Goal: Information Seeking & Learning: Learn about a topic

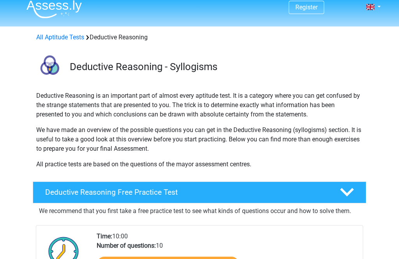
scroll to position [14, 0]
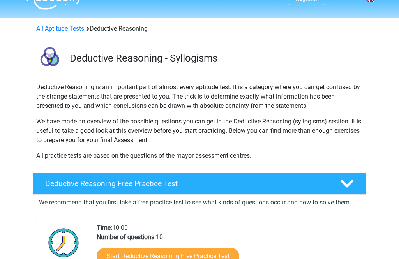
click at [184, 257] on link "Start Deductive Reasoning Free Practice Test" at bounding box center [168, 256] width 142 height 16
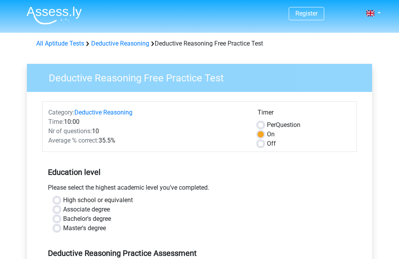
click at [255, 255] on h5 "Deductive Reasoning Practice Assessment" at bounding box center [199, 252] width 303 height 9
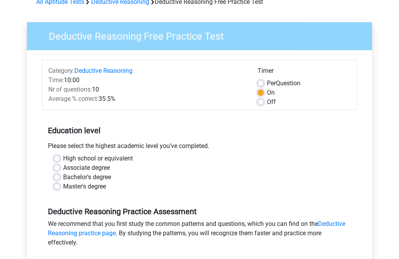
scroll to position [42, 0]
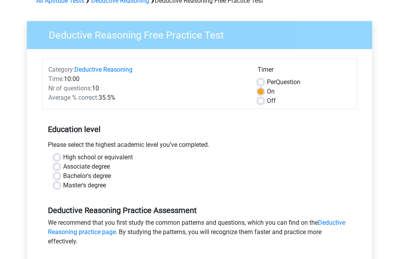
click at [63, 157] on label "High school or equivalent" at bounding box center [98, 157] width 70 height 9
click at [56, 157] on input "High school or equivalent" at bounding box center [57, 157] width 6 height 8
radio input "true"
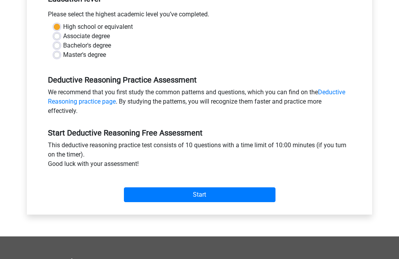
scroll to position [175, 0]
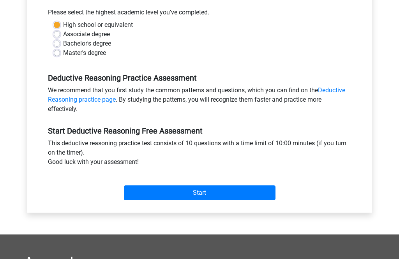
click at [195, 193] on input "Start" at bounding box center [199, 192] width 151 height 15
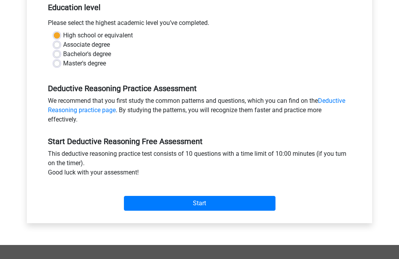
scroll to position [150, 0]
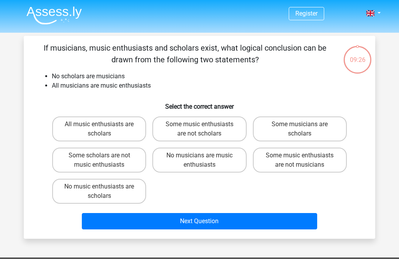
click at [115, 197] on label "No music enthusiasts are scholars" at bounding box center [99, 191] width 94 height 25
click at [104, 192] on input "No music enthusiasts are scholars" at bounding box center [101, 188] width 5 height 5
radio input "true"
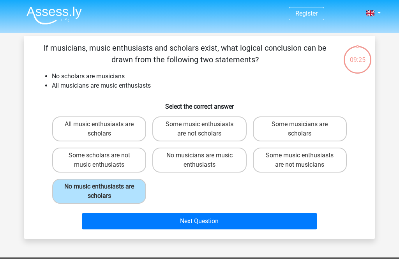
click at [205, 224] on button "Next Question" at bounding box center [200, 221] width 236 height 16
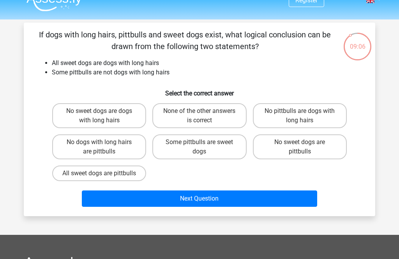
scroll to position [13, 0]
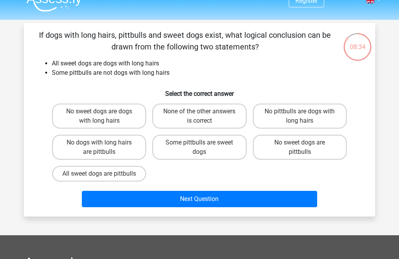
click at [304, 150] on label "No sweet dogs are pittbulls" at bounding box center [300, 147] width 94 height 25
click at [304, 148] on input "No sweet dogs are pittbulls" at bounding box center [301, 144] width 5 height 5
radio input "true"
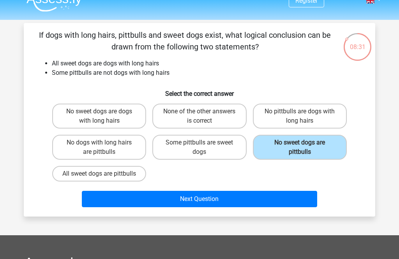
click at [252, 207] on button "Next Question" at bounding box center [200, 199] width 236 height 16
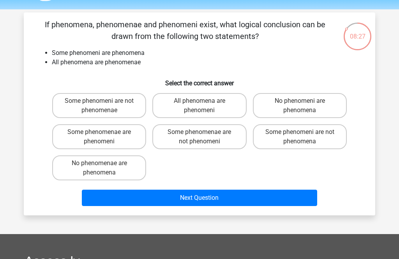
scroll to position [23, 0]
click at [200, 109] on label "All phenomena are phenomeni" at bounding box center [199, 105] width 94 height 25
click at [200, 106] on input "All phenomena are phenomeni" at bounding box center [201, 103] width 5 height 5
radio input "true"
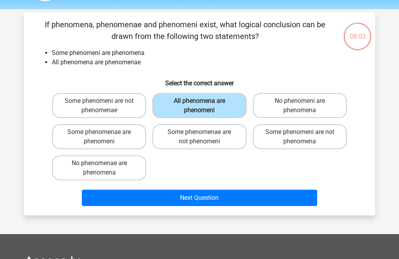
click at [210, 198] on button "Next Question" at bounding box center [200, 198] width 236 height 16
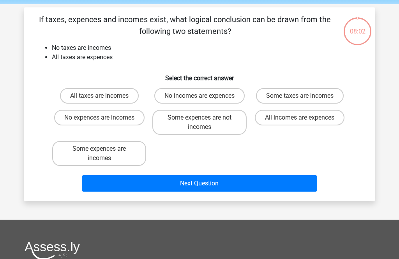
scroll to position [36, 0]
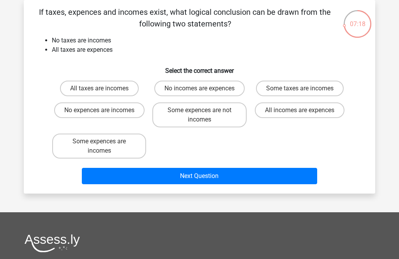
click at [209, 89] on label "No incomes are expences" at bounding box center [199, 89] width 90 height 16
click at [204, 89] on input "No incomes are expences" at bounding box center [201, 90] width 5 height 5
radio input "true"
click at [216, 184] on button "Next Question" at bounding box center [200, 176] width 236 height 16
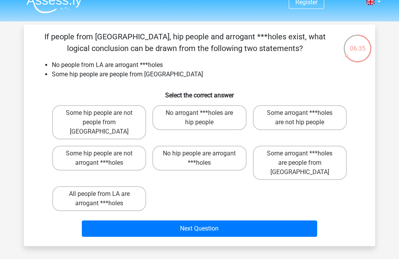
scroll to position [11, 0]
click at [95, 153] on label "Some hip people are not arrogant ***holes" at bounding box center [99, 158] width 94 height 25
click at [99, 153] on input "Some hip people are not arrogant ***holes" at bounding box center [101, 155] width 5 height 5
radio input "true"
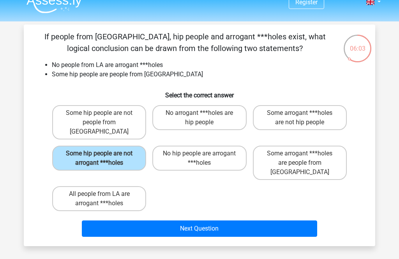
click at [207, 220] on button "Next Question" at bounding box center [200, 228] width 236 height 16
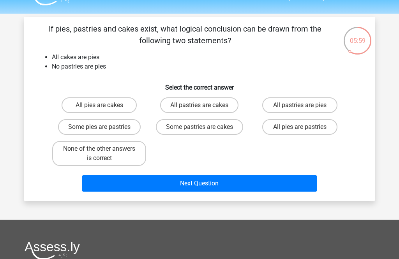
scroll to position [19, 0]
click at [101, 108] on input "All pies are cakes" at bounding box center [101, 107] width 5 height 5
radio input "true"
click at [204, 183] on button "Next Question" at bounding box center [200, 183] width 236 height 16
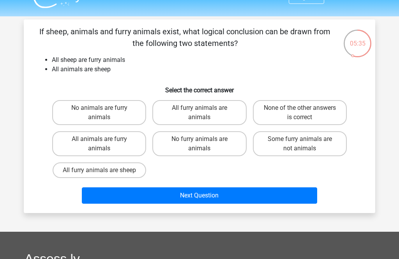
scroll to position [16, 0]
click at [308, 110] on label "None of the other answers is correct" at bounding box center [300, 112] width 94 height 25
click at [304, 110] on input "None of the other answers is correct" at bounding box center [301, 110] width 5 height 5
radio input "true"
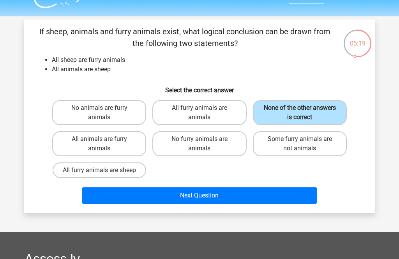
click at [245, 195] on button "Next Question" at bounding box center [200, 195] width 236 height 16
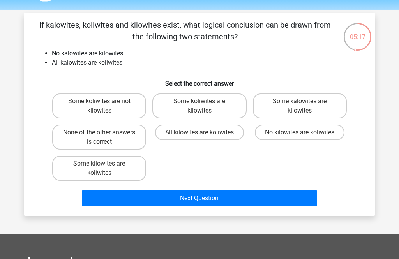
scroll to position [23, 0]
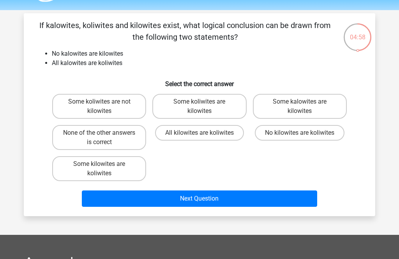
click at [297, 138] on label "No kilowites are koliwites" at bounding box center [300, 133] width 90 height 16
click at [299, 138] on input "No kilowites are koliwites" at bounding box center [301, 135] width 5 height 5
radio input "true"
click at [249, 200] on button "Next Question" at bounding box center [200, 198] width 236 height 16
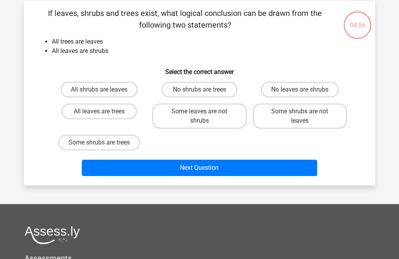
scroll to position [36, 0]
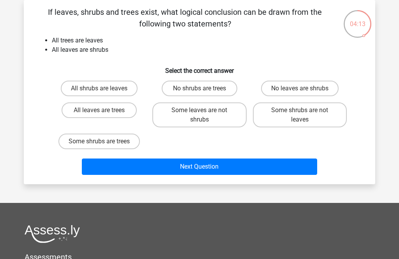
click at [199, 91] on input "No shrubs are trees" at bounding box center [201, 90] width 5 height 5
radio input "true"
click at [269, 167] on button "Next Question" at bounding box center [200, 166] width 236 height 16
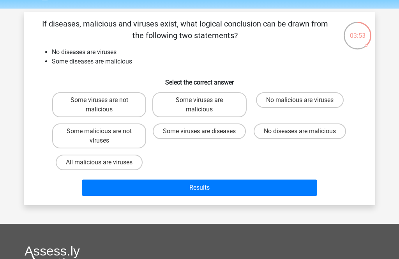
scroll to position [24, 0]
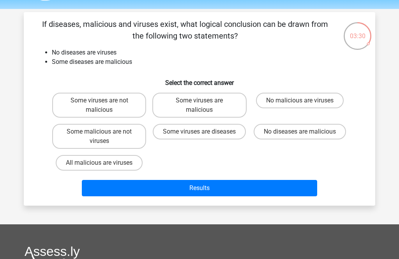
click at [99, 137] on label "Some malicious are not viruses" at bounding box center [99, 136] width 94 height 25
click at [99, 137] on input "Some malicious are not viruses" at bounding box center [101, 134] width 5 height 5
radio input "true"
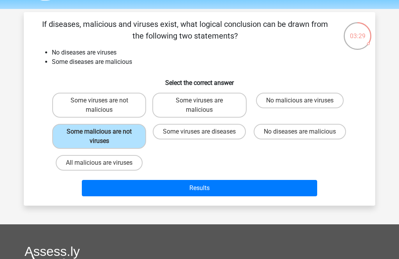
click at [202, 186] on button "Results" at bounding box center [200, 188] width 236 height 16
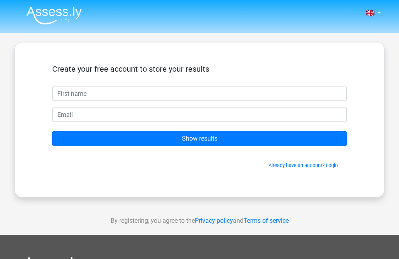
click at [206, 142] on input "Show results" at bounding box center [199, 138] width 294 height 15
click at [205, 138] on input "Show results" at bounding box center [199, 138] width 294 height 15
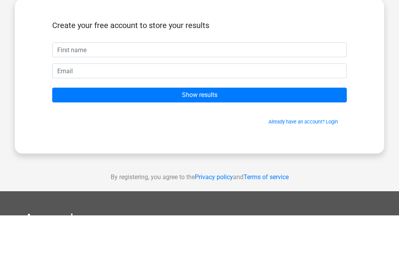
scroll to position [44, 0]
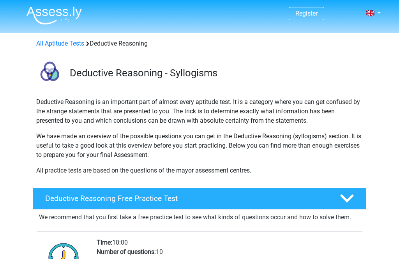
scroll to position [40, 0]
